Goal: Check status

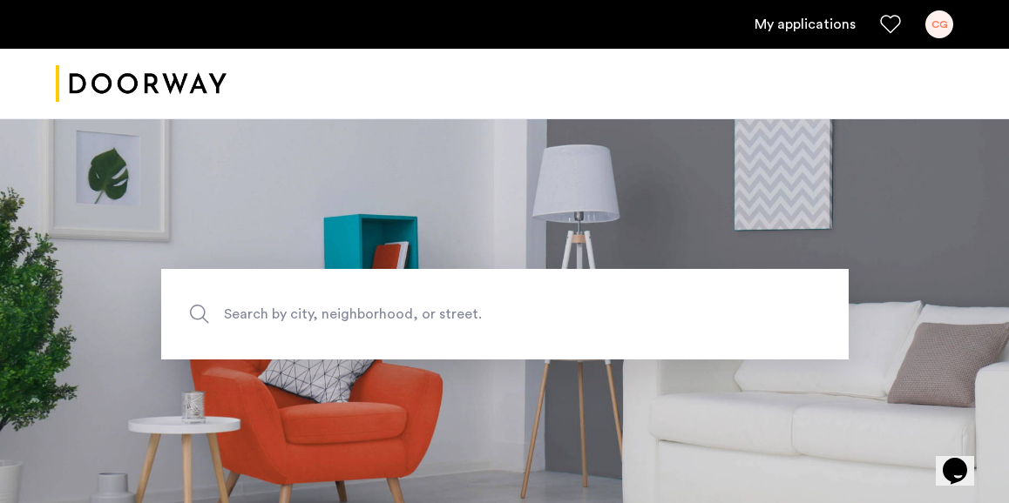
scroll to position [260, 0]
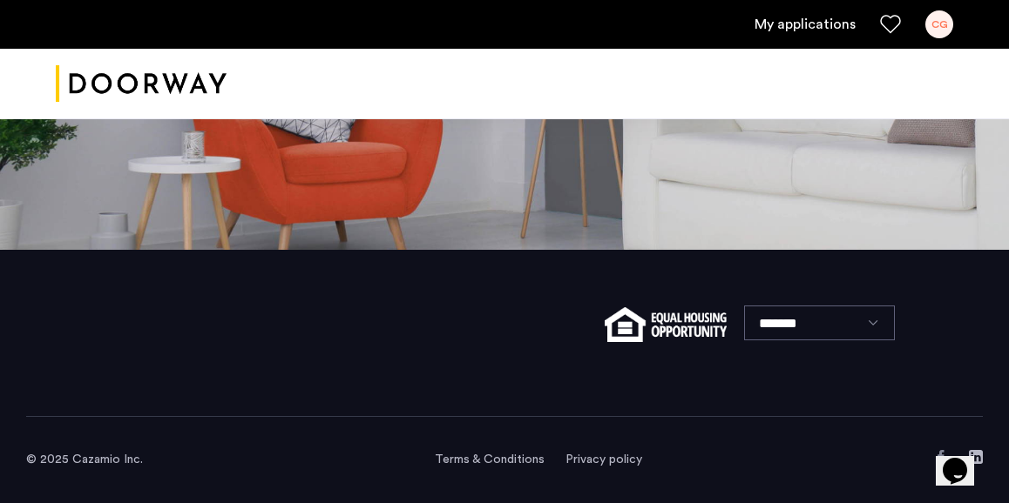
click at [810, 33] on link "My applications" at bounding box center [804, 24] width 101 height 21
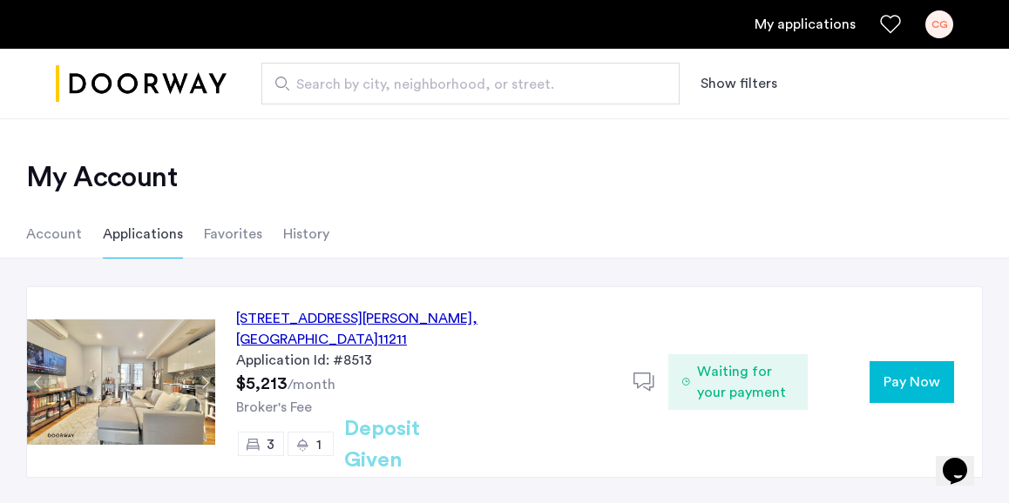
click at [704, 368] on span "Waiting for your payment" at bounding box center [745, 382] width 97 height 42
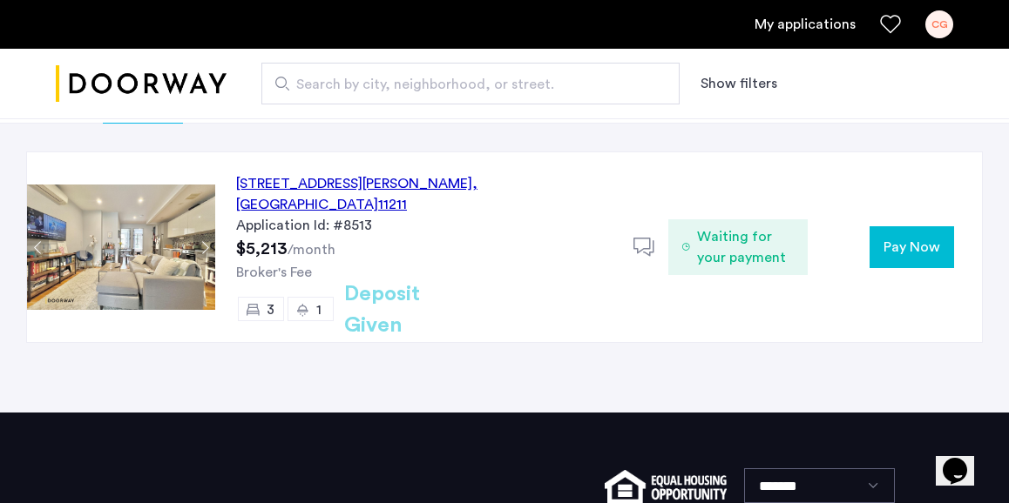
scroll to position [134, 0]
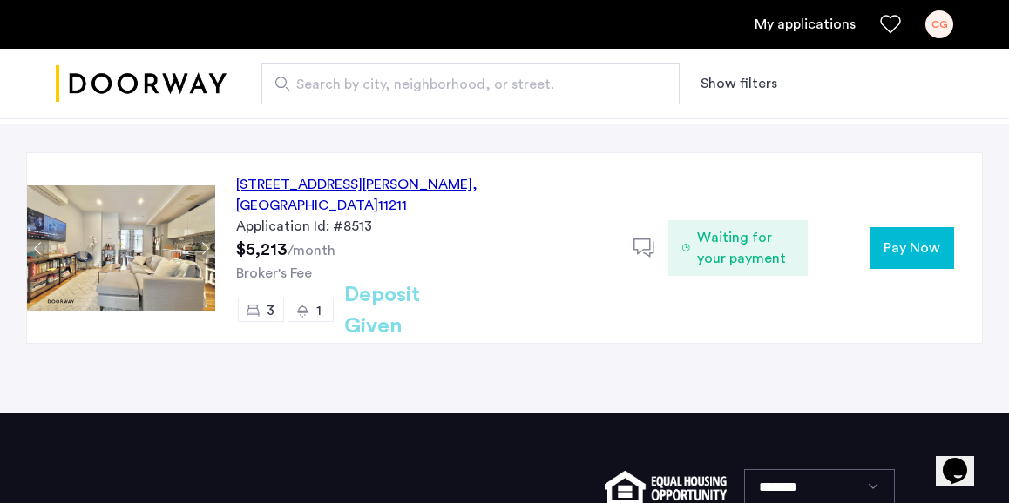
click at [696, 244] on div "Waiting for your payment" at bounding box center [737, 248] width 139 height 56
